Goal: Find specific page/section: Find specific page/section

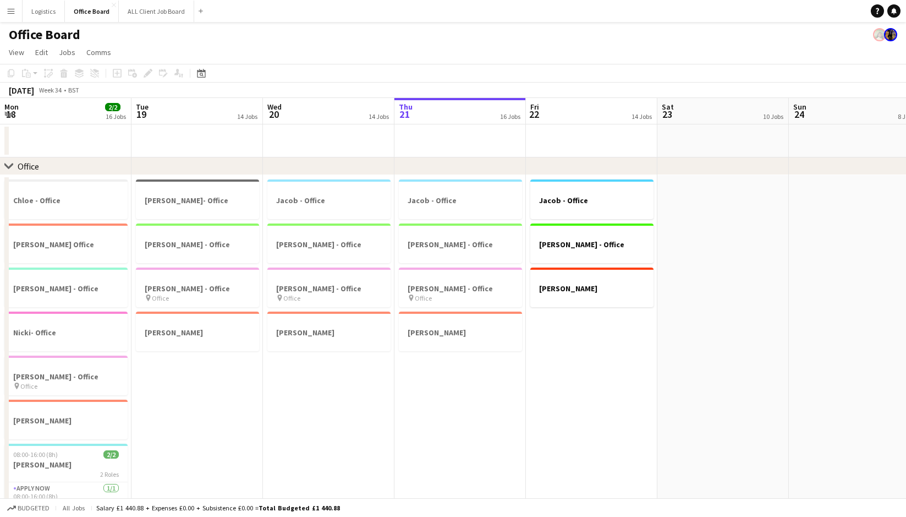
scroll to position [0, 265]
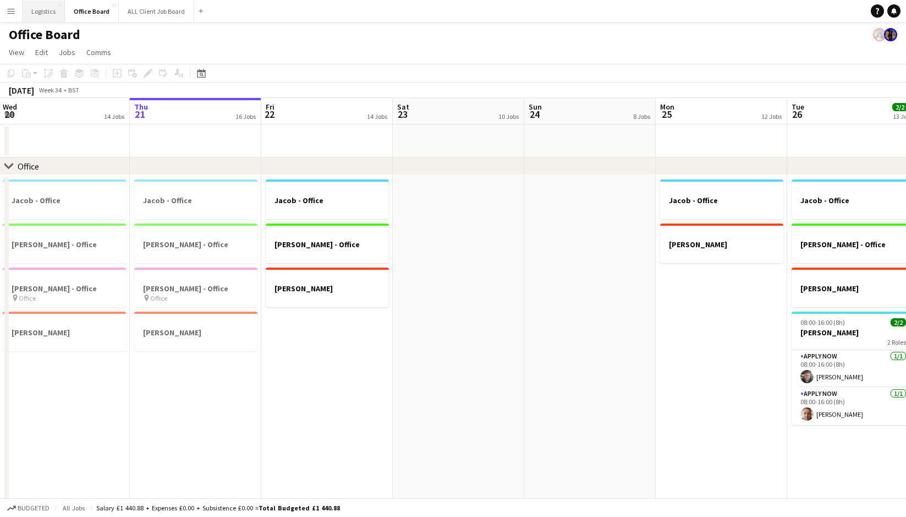
click at [39, 12] on button "Logistics Close" at bounding box center [44, 11] width 42 height 21
